Goal: Transaction & Acquisition: Purchase product/service

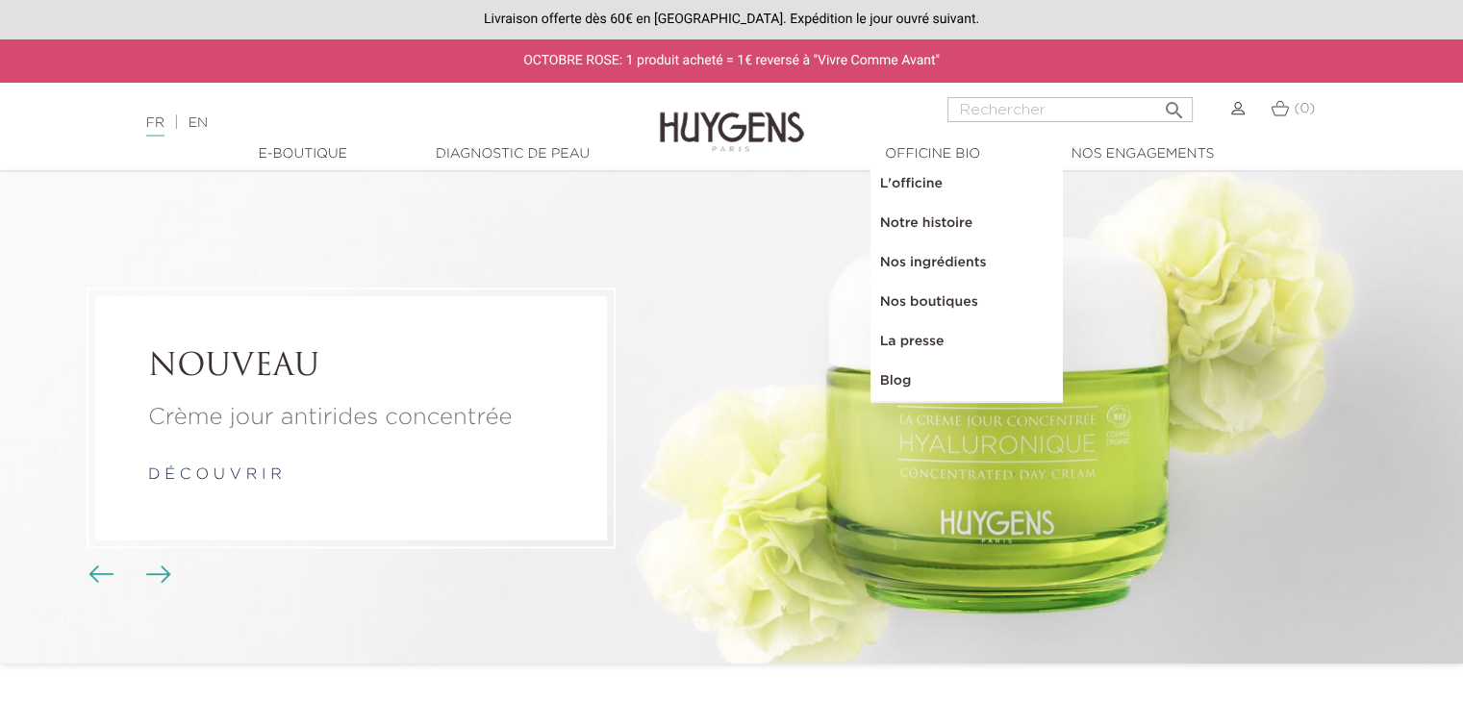
click at [100, 571] on img "Boutons du carrousel" at bounding box center [101, 574] width 25 height 17
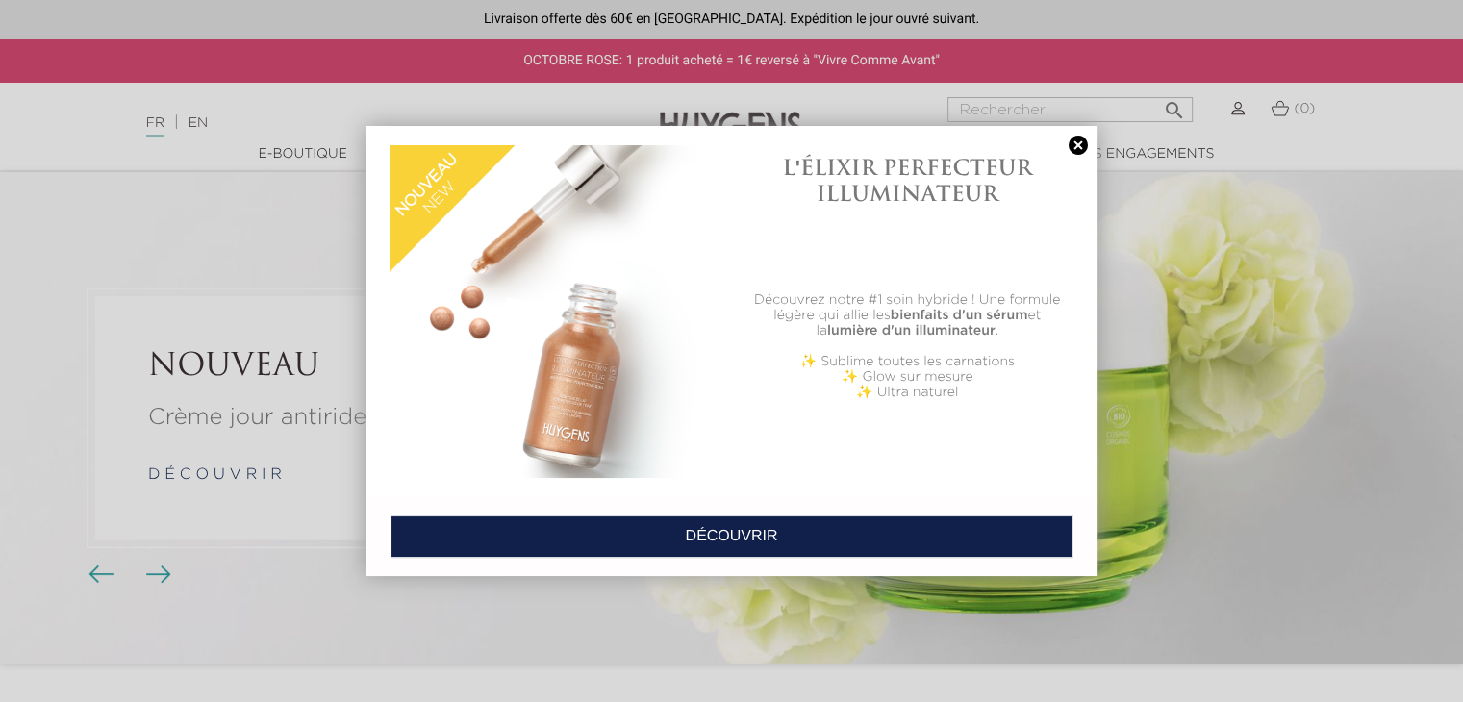
click at [1074, 140] on link at bounding box center [1078, 146] width 27 height 20
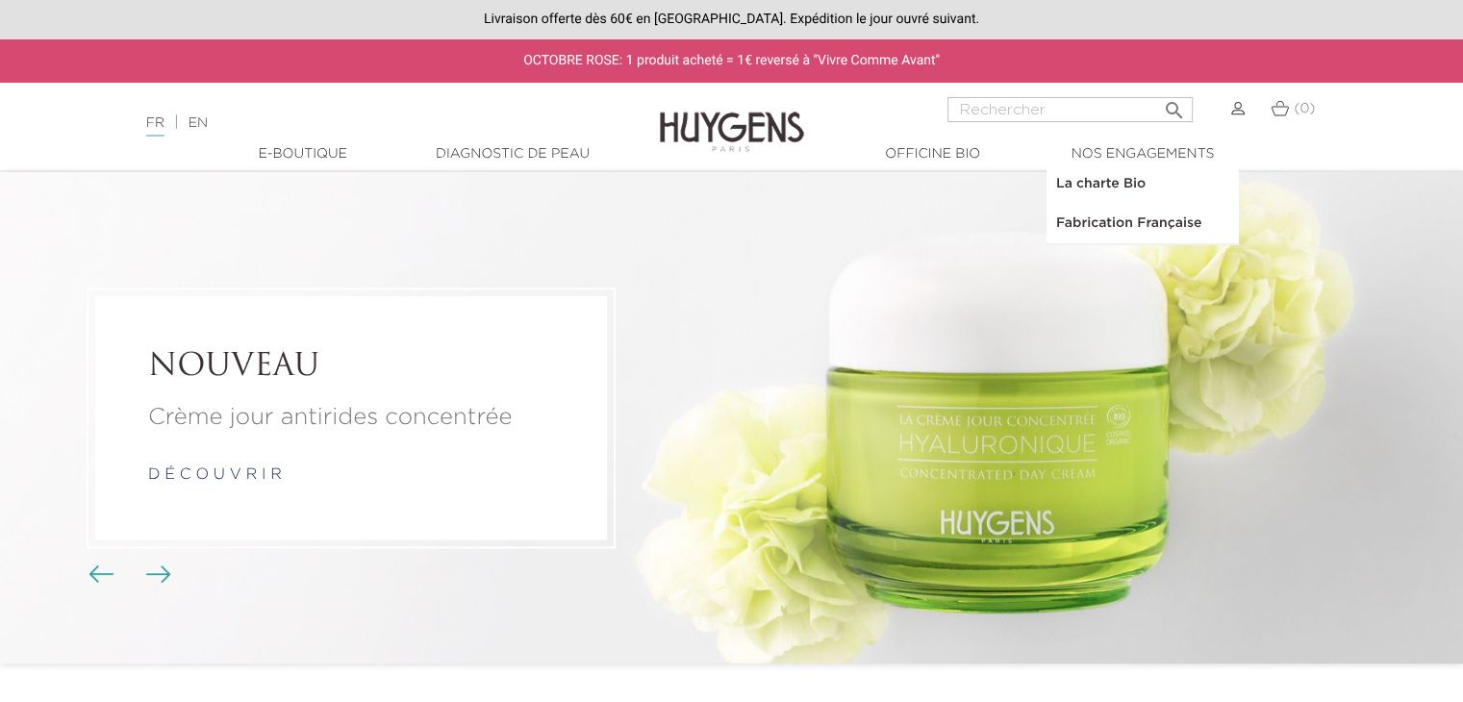
click at [99, 568] on img "Boutons du carrousel" at bounding box center [101, 574] width 25 height 17
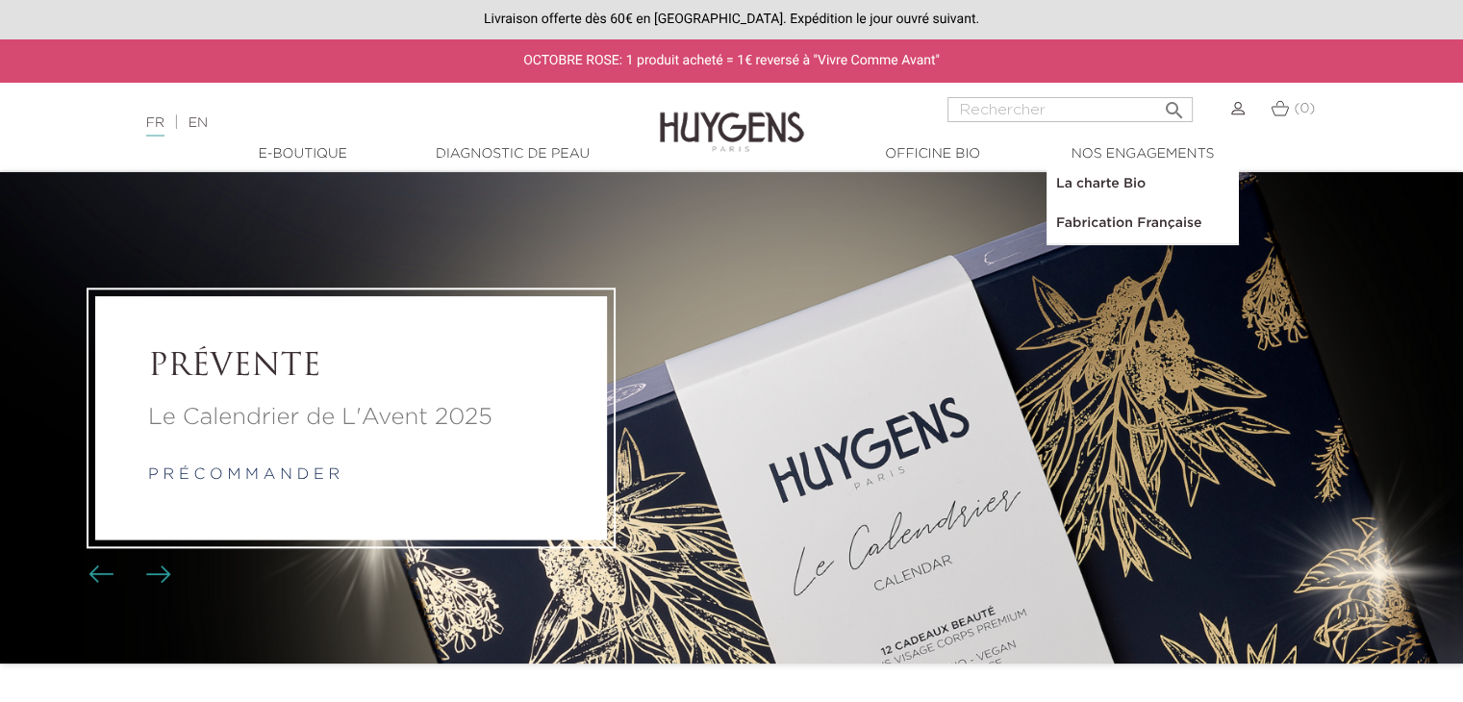
click at [468, 508] on div "PRÉVENTE Le Calendrier de L'Avent 2025 p r é c o m m a n d e r" at bounding box center [351, 417] width 512 height 243
click at [780, 451] on li "PRÉVENTE Le Calendrier de L'Avent 2025 p r é c o m m a n d e r" at bounding box center [731, 418] width 1463 height 492
click at [318, 468] on link "p r é c o m m a n d e r" at bounding box center [243, 475] width 191 height 15
